Goal: Task Accomplishment & Management: Manage account settings

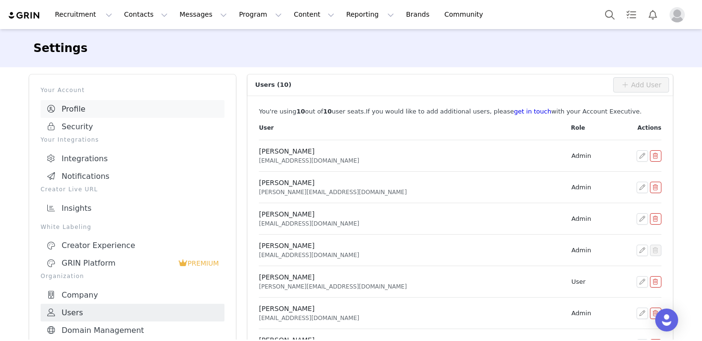
click at [79, 112] on link "Profile" at bounding box center [133, 109] width 184 height 18
select select "UTC"
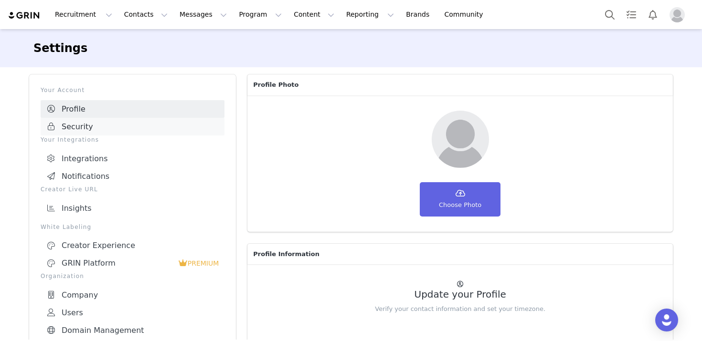
click at [86, 122] on link "Security" at bounding box center [133, 127] width 184 height 18
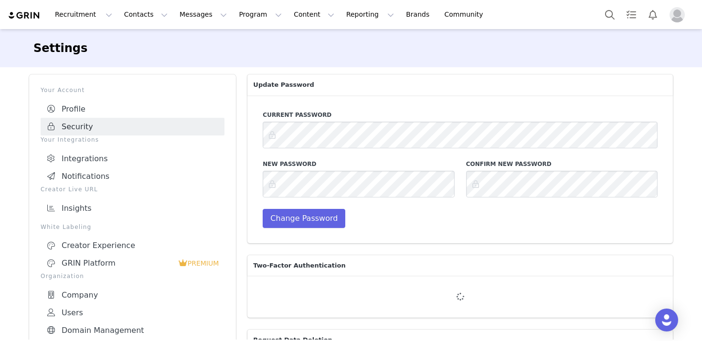
scroll to position [134, 0]
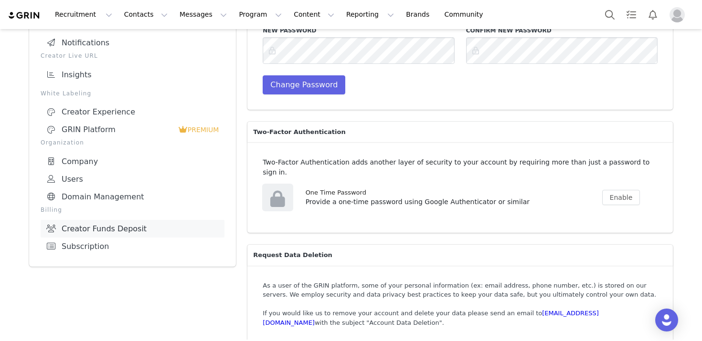
click at [91, 226] on link "Creator Funds Deposit" at bounding box center [133, 229] width 184 height 18
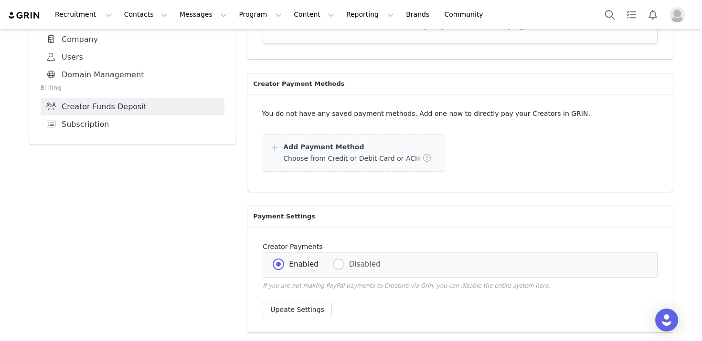
scroll to position [154, 0]
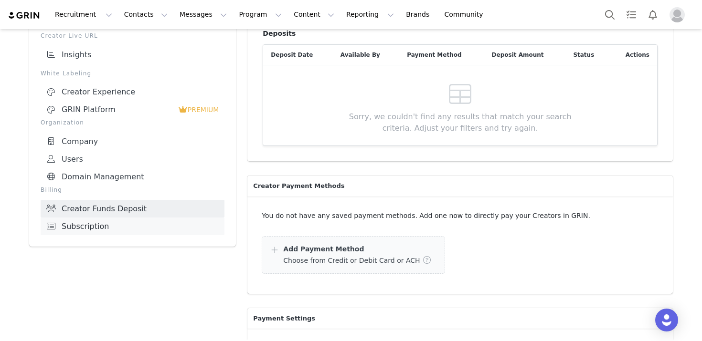
click at [101, 218] on link "Subscription" at bounding box center [133, 227] width 184 height 18
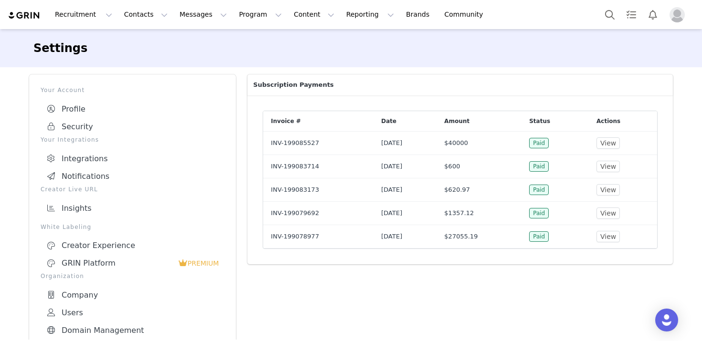
click at [221, 47] on div "Settings" at bounding box center [350, 48] width 635 height 17
